Goal: Information Seeking & Learning: Compare options

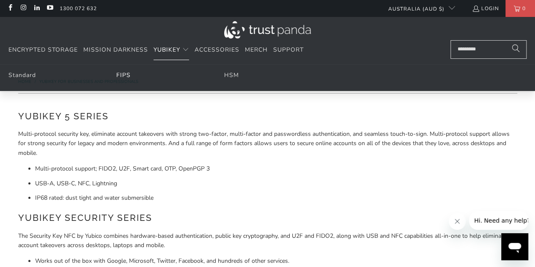
click at [124, 74] on link "FIPS" at bounding box center [123, 75] width 14 height 8
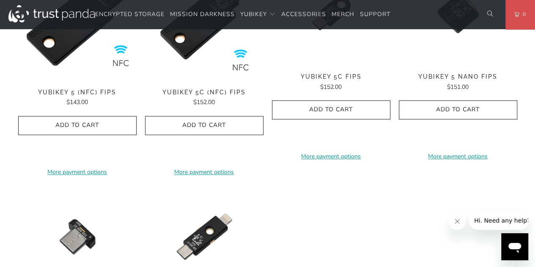
scroll to position [423, 0]
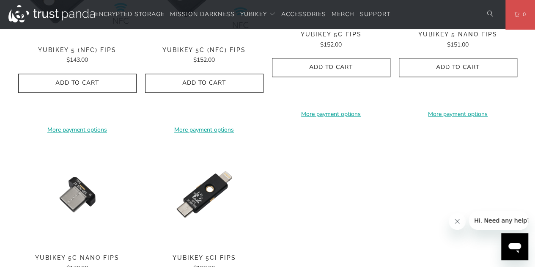
click at [367, 159] on div "**********" at bounding box center [267, 135] width 499 height 431
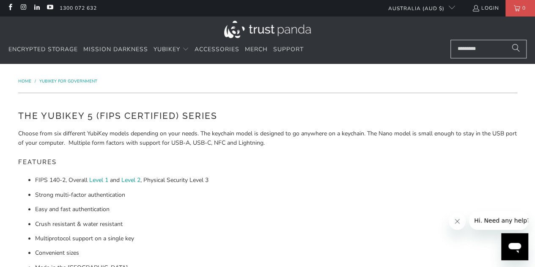
scroll to position [0, 0]
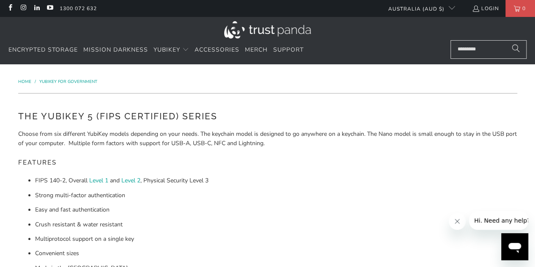
click at [278, 128] on div "The YubiKey 5 (FIPS Certified) Series Choose from six different YubiKey models …" at bounding box center [267, 221] width 499 height 224
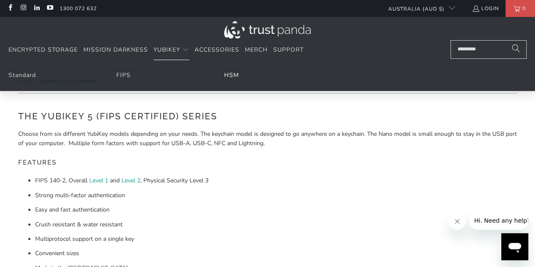
click at [233, 75] on link "HSM" at bounding box center [231, 75] width 15 height 8
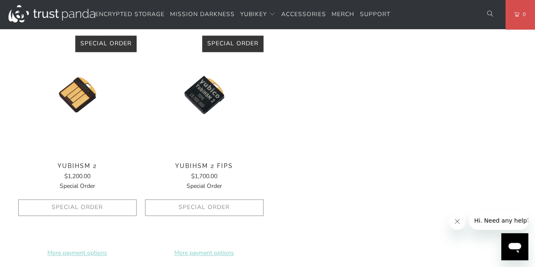
scroll to position [423, 0]
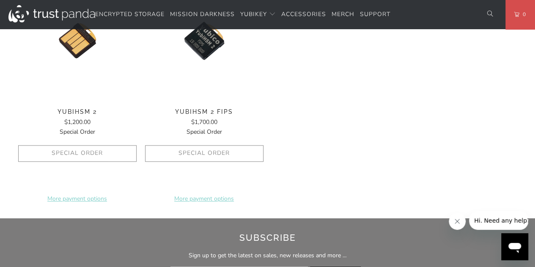
click at [80, 48] on img at bounding box center [77, 40] width 118 height 118
click at [207, 47] on img at bounding box center [204, 40] width 118 height 118
click at [80, 45] on img at bounding box center [77, 40] width 118 height 118
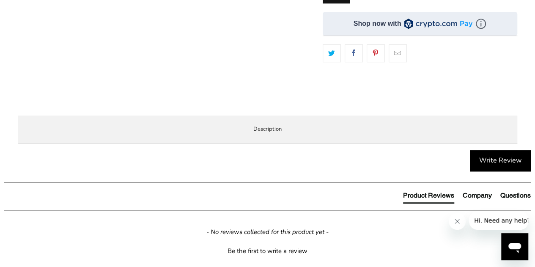
scroll to position [296, 0]
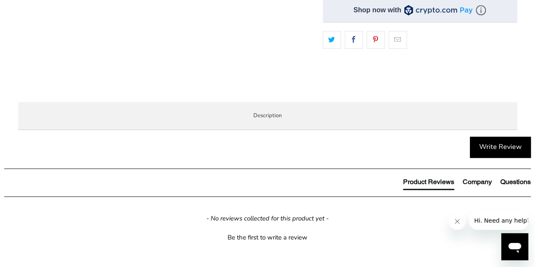
click at [0, 0] on span "Specifications" at bounding box center [0, 0] width 0 height 0
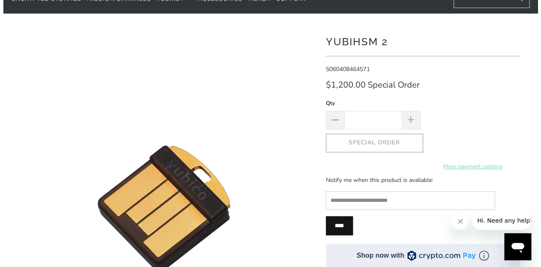
scroll to position [85, 0]
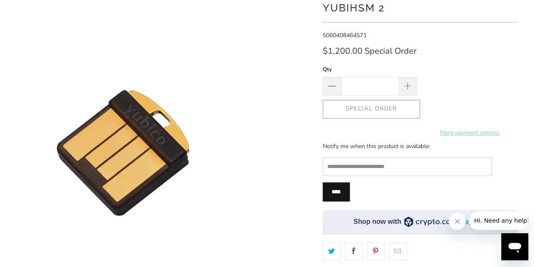
click at [267, 110] on img at bounding box center [122, 153] width 423 height 423
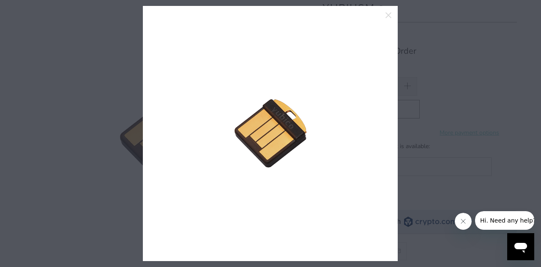
drag, startPoint x: 69, startPoint y: 46, endPoint x: 74, endPoint y: 26, distance: 20.1
click at [70, 46] on div at bounding box center [270, 133] width 541 height 267
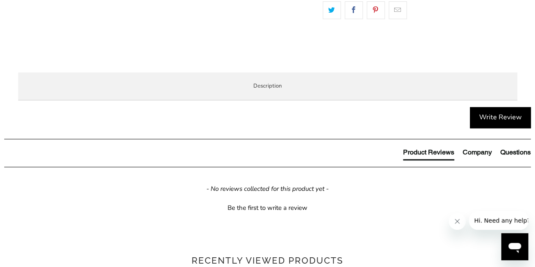
scroll to position [338, 0]
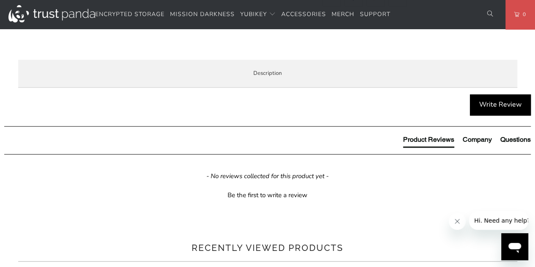
click at [0, 0] on span "Specifications" at bounding box center [0, 0] width 0 height 0
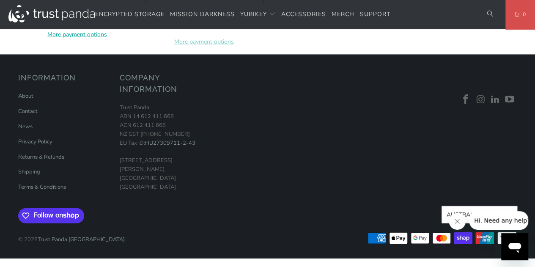
scroll to position [1141, 0]
click at [0, 0] on td "Mutual authentication and secure channel between applications and HSM M of N un…" at bounding box center [0, 0] width 0 height 0
click at [0, 0] on td "YubiHSM Core Library (libyubihsm) for C, Python YubiHSM Shell (Configuration CL…" at bounding box center [0, 0] width 0 height 0
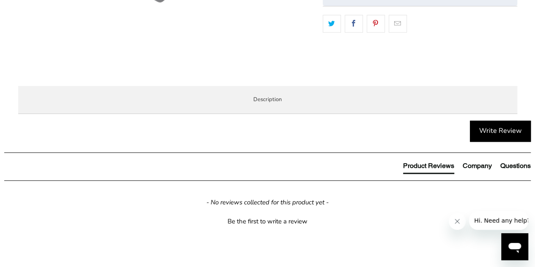
scroll to position [338, 0]
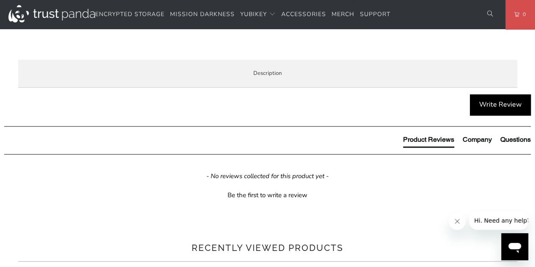
click at [0, 0] on li "Enterprise and Government" at bounding box center [0, 0] width 0 height 0
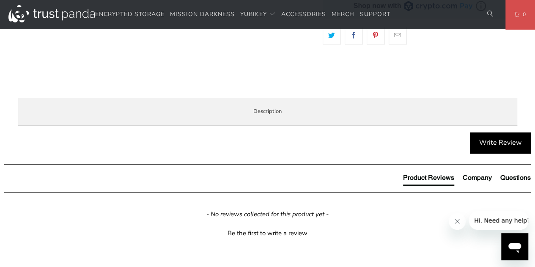
scroll to position [296, 0]
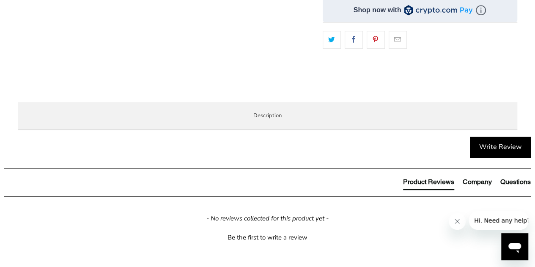
click at [0, 0] on span "Local Service & Support" at bounding box center [0, 0] width 0 height 0
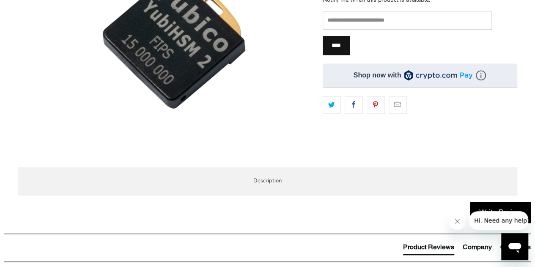
scroll to position [254, 0]
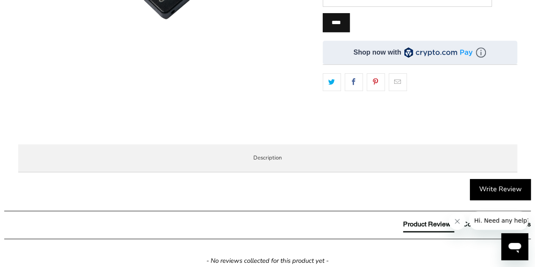
click at [0, 0] on span "Overview" at bounding box center [0, 0] width 0 height 0
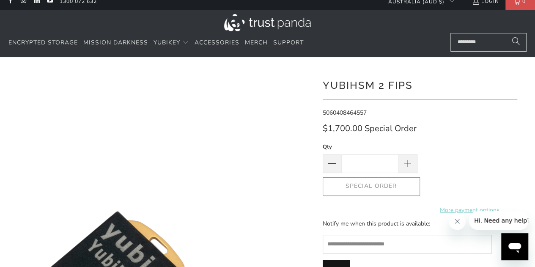
scroll to position [0, 0]
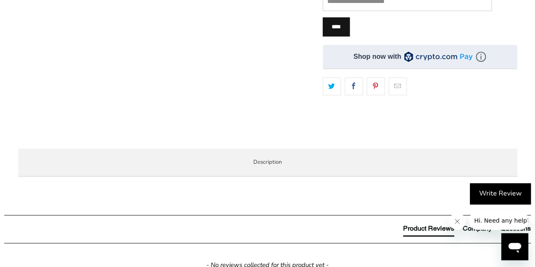
scroll to position [254, 0]
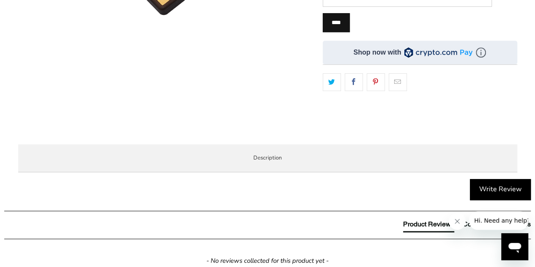
click at [0, 0] on span "Specifications" at bounding box center [0, 0] width 0 height 0
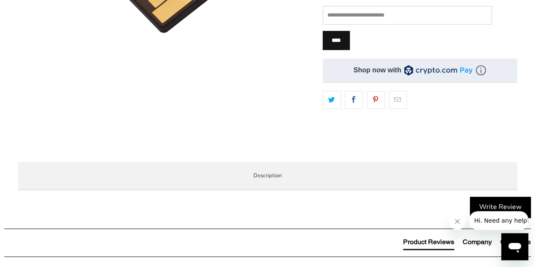
scroll to position [211, 0]
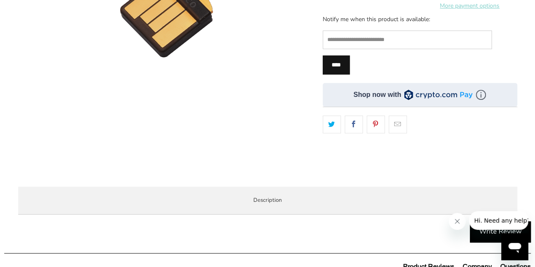
click at [0, 0] on span "Enterprise and Government" at bounding box center [0, 0] width 0 height 0
click at [0, 0] on span "Local Service & Support" at bounding box center [0, 0] width 0 height 0
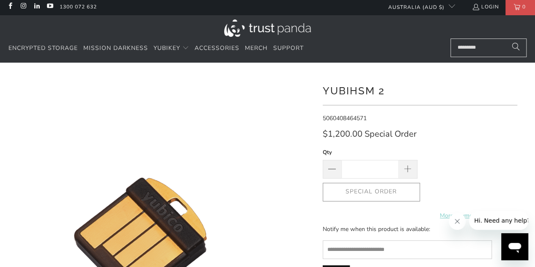
scroll to position [0, 0]
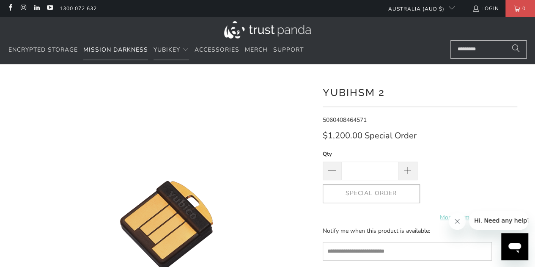
click at [122, 52] on span "Mission Darkness" at bounding box center [115, 50] width 65 height 8
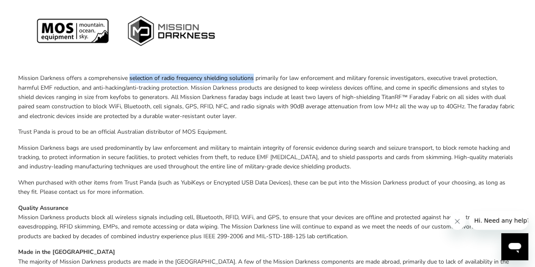
drag, startPoint x: 129, startPoint y: 79, endPoint x: 253, endPoint y: 80, distance: 123.4
click at [253, 80] on p "Mission Darkness offers a comprehensive selection of radio frequency shielding …" at bounding box center [267, 97] width 499 height 47
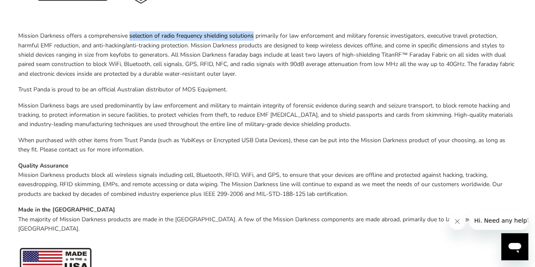
scroll to position [169, 0]
copy p "selection of radio frequency shielding solutions"
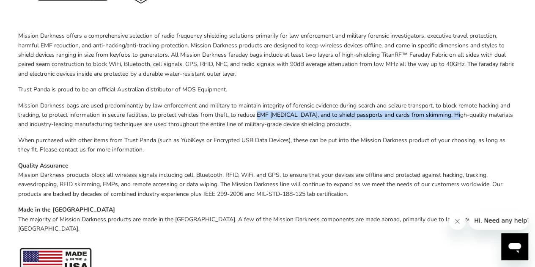
drag, startPoint x: 257, startPoint y: 115, endPoint x: 452, endPoint y: 119, distance: 194.5
click at [452, 119] on p "Mission Darkness bags are used predominantly by law enforcement and military to…" at bounding box center [267, 115] width 499 height 28
copy p "EMF [MEDICAL_DATA], and to shield passports and cards from skimming"
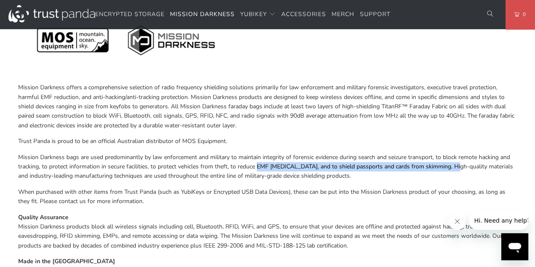
scroll to position [0, 0]
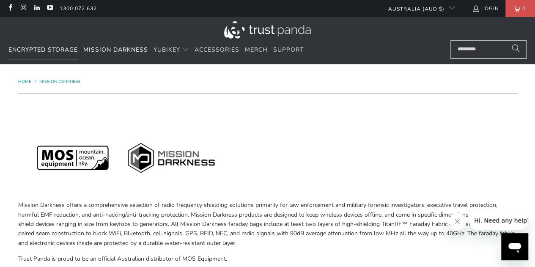
click at [59, 48] on span "Encrypted Storage" at bounding box center [42, 50] width 69 height 8
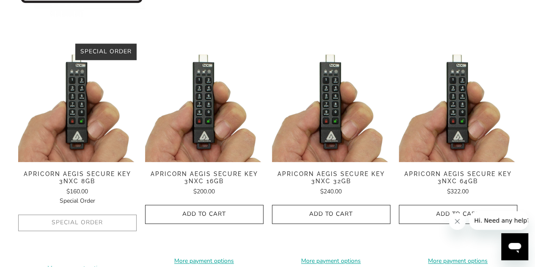
scroll to position [254, 0]
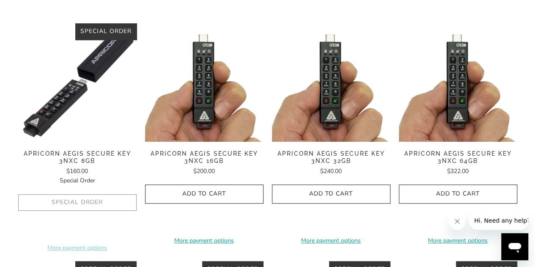
click at [76, 109] on img at bounding box center [77, 82] width 118 height 118
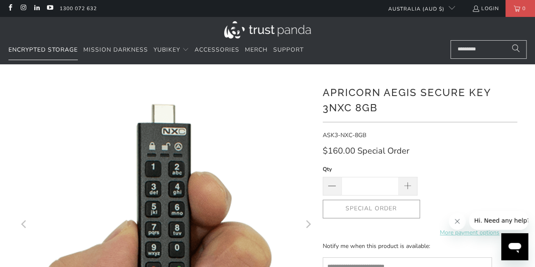
click at [43, 53] on span "Encrypted Storage" at bounding box center [42, 50] width 69 height 8
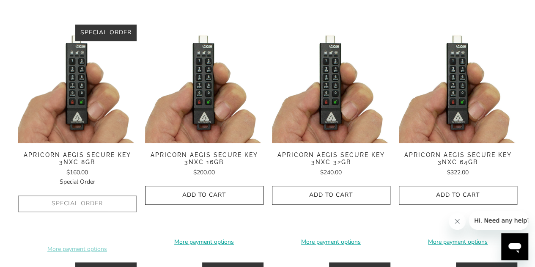
scroll to position [254, 0]
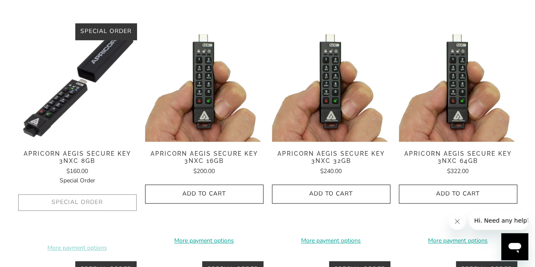
click at [71, 107] on img at bounding box center [77, 82] width 118 height 118
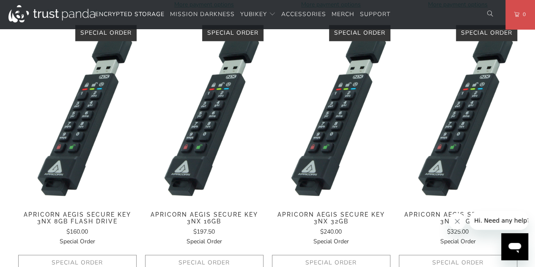
scroll to position [507, 0]
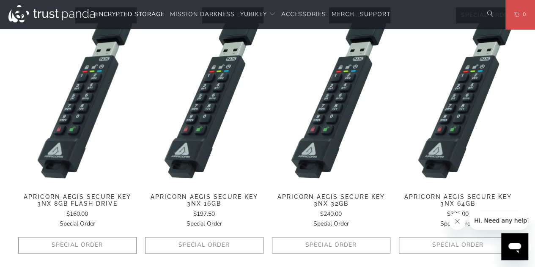
click at [71, 131] on img at bounding box center [77, 96] width 118 height 178
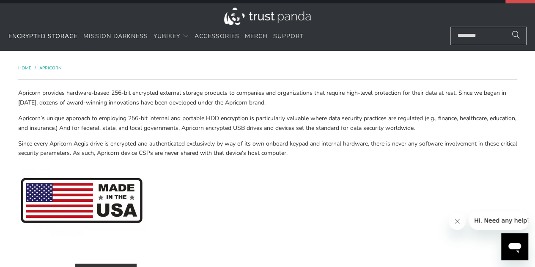
scroll to position [0, 0]
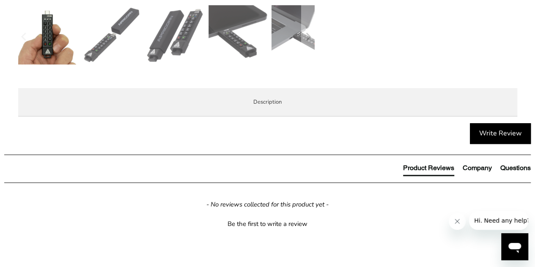
scroll to position [423, 0]
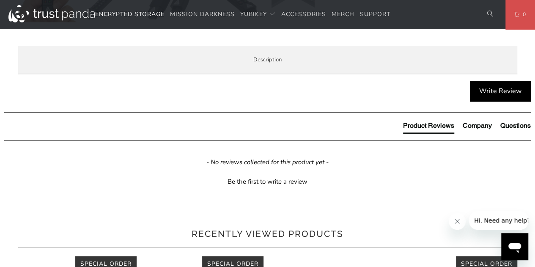
drag, startPoint x: 36, startPoint y: 186, endPoint x: 129, endPoint y: 200, distance: 93.6
click at [0, 0] on div "Apicorn Aegis Secure Key 3NXC Flash Drive - The first encrypted USB flash key t…" at bounding box center [0, 0] width 0 height 0
click at [0, 0] on span "Specifications" at bounding box center [0, 0] width 0 height 0
click at [0, 0] on span "Overview" at bounding box center [0, 0] width 0 height 0
drag, startPoint x: 36, startPoint y: 185, endPoint x: 95, endPoint y: 202, distance: 61.3
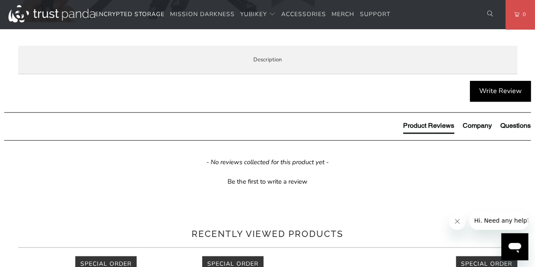
click at [0, 0] on div "Apicorn Aegis Secure Key 3NXC Flash Drive - The first encrypted USB flash key t…" at bounding box center [0, 0] width 0 height 0
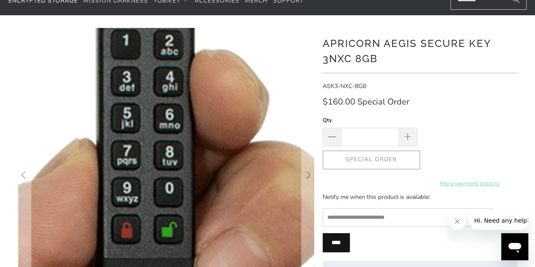
scroll to position [42, 0]
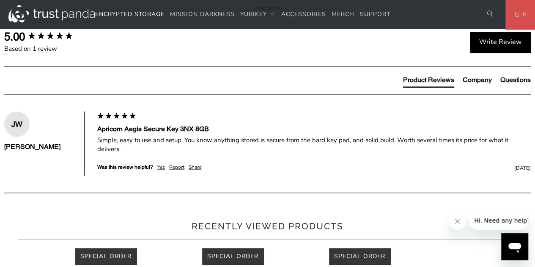
scroll to position [761, 0]
